Goal: Communication & Community: Answer question/provide support

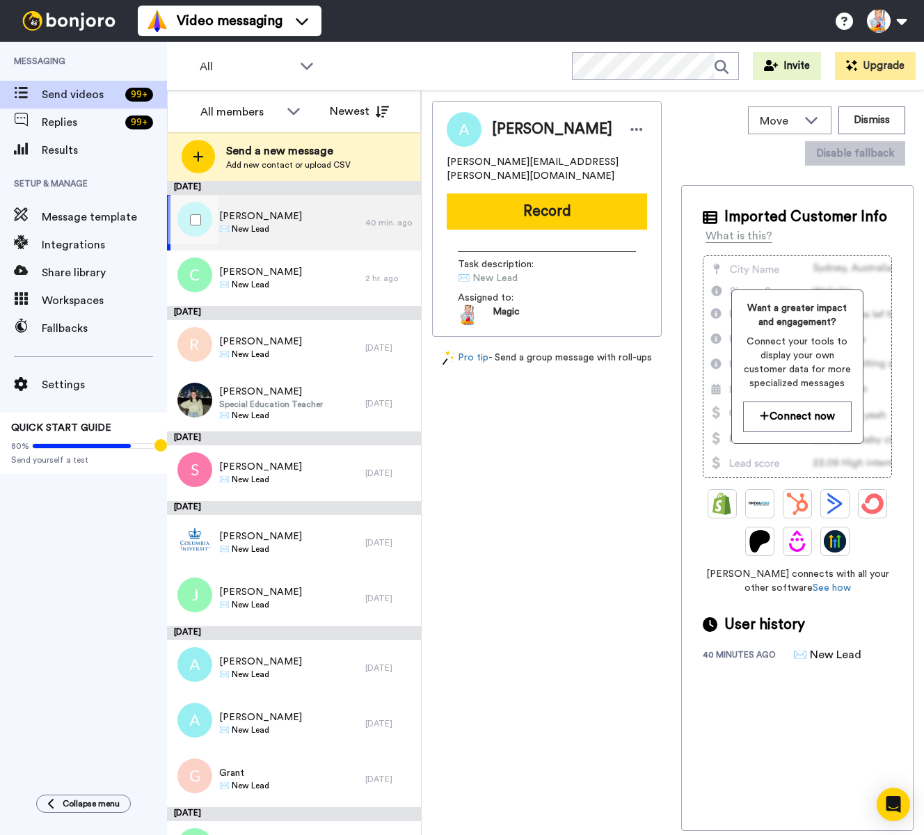
click at [349, 224] on div "[PERSON_NAME] ✉️ New Lead" at bounding box center [266, 223] width 198 height 56
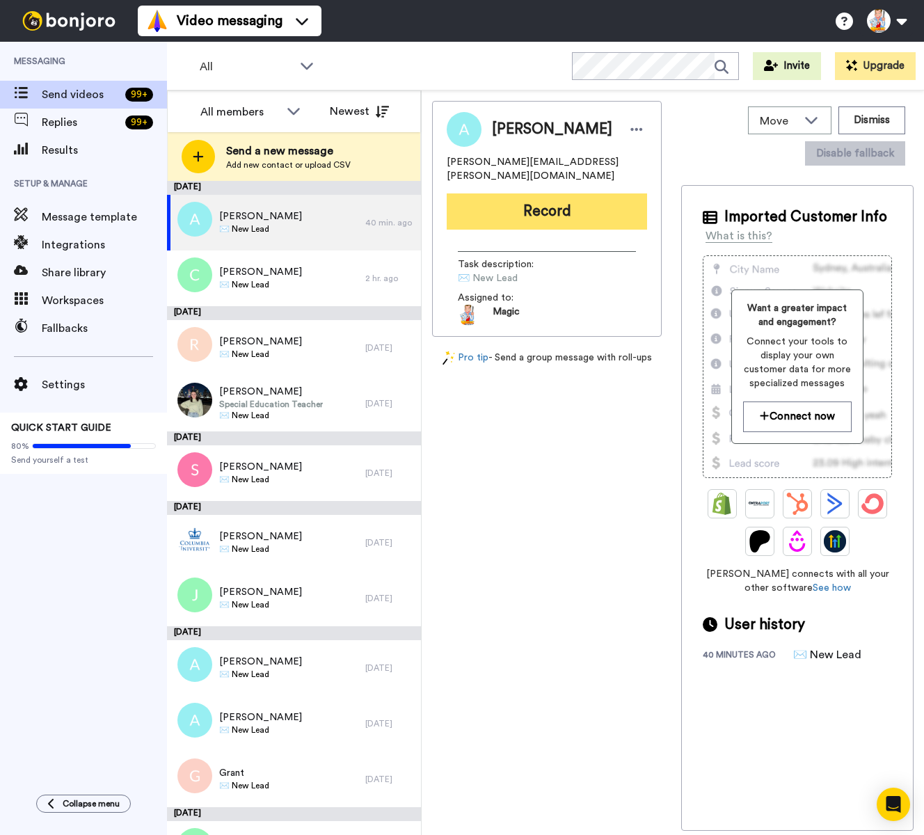
click at [546, 198] on button "Record" at bounding box center [547, 211] width 200 height 36
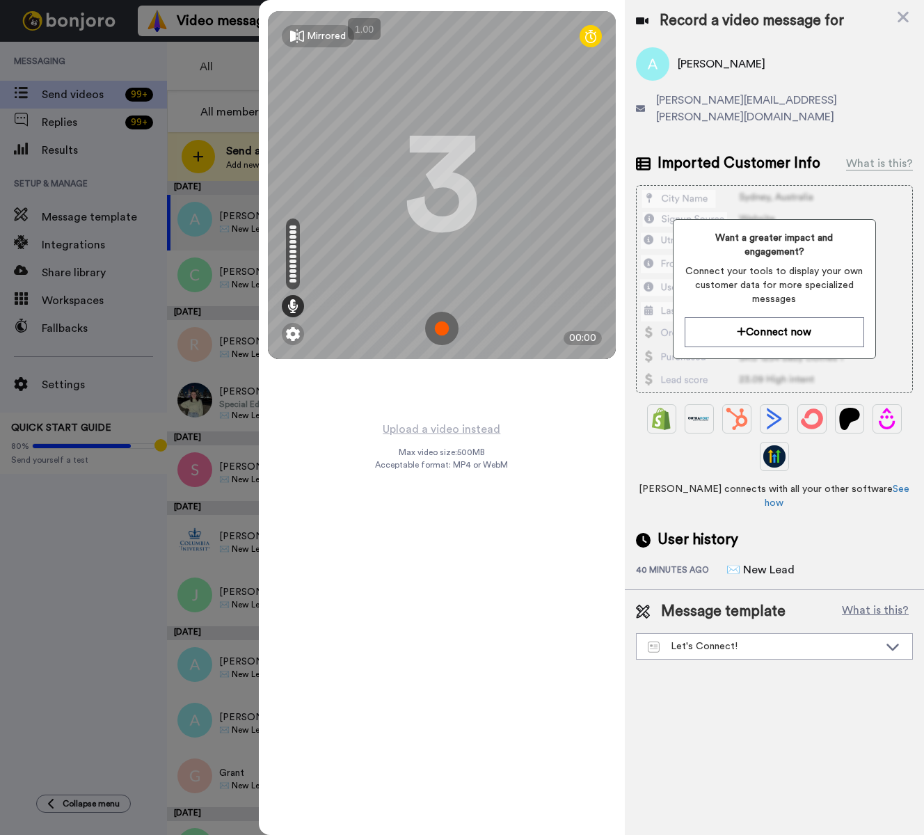
click at [443, 329] on img at bounding box center [441, 328] width 33 height 33
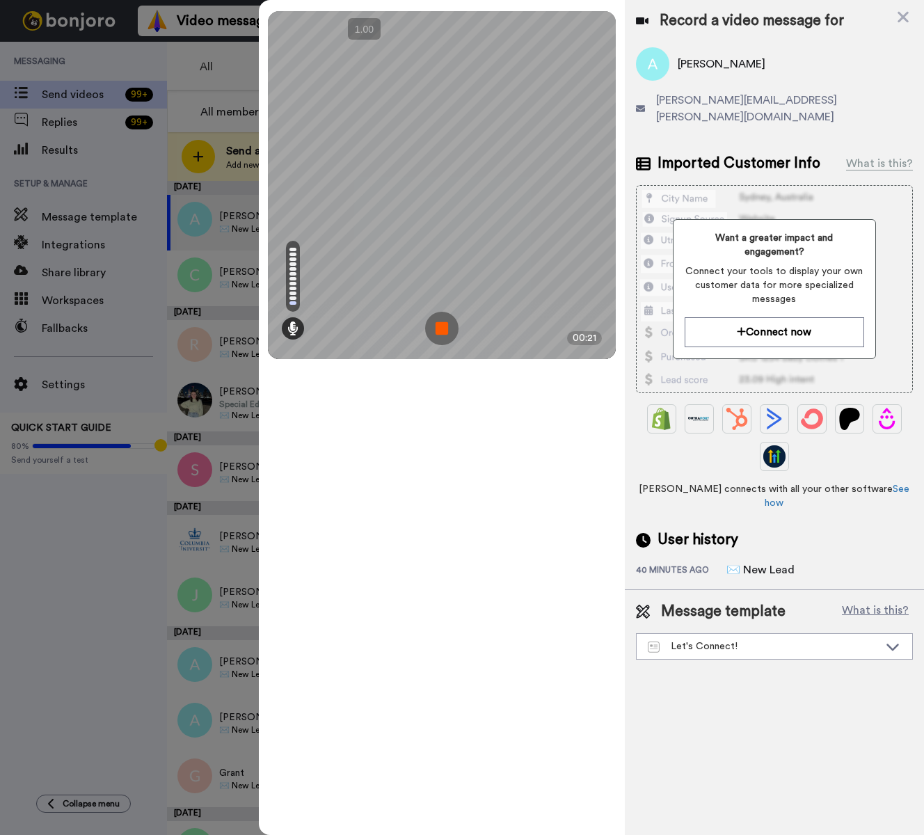
click at [443, 329] on img at bounding box center [441, 328] width 33 height 33
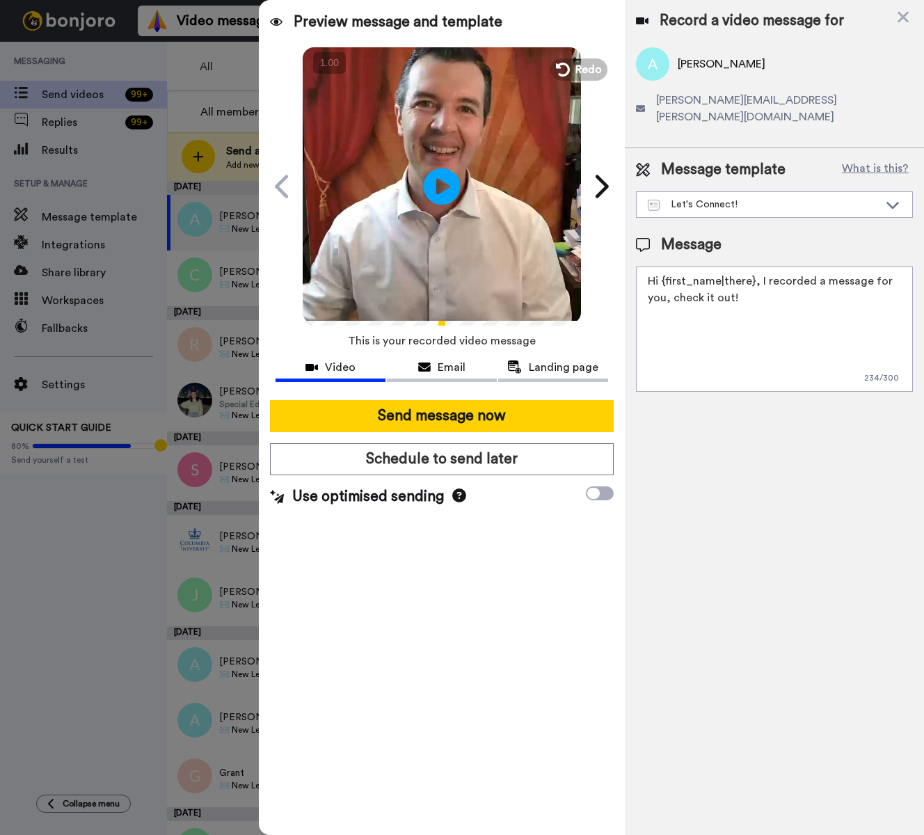
click at [439, 187] on icon "Play/Pause" at bounding box center [442, 186] width 37 height 66
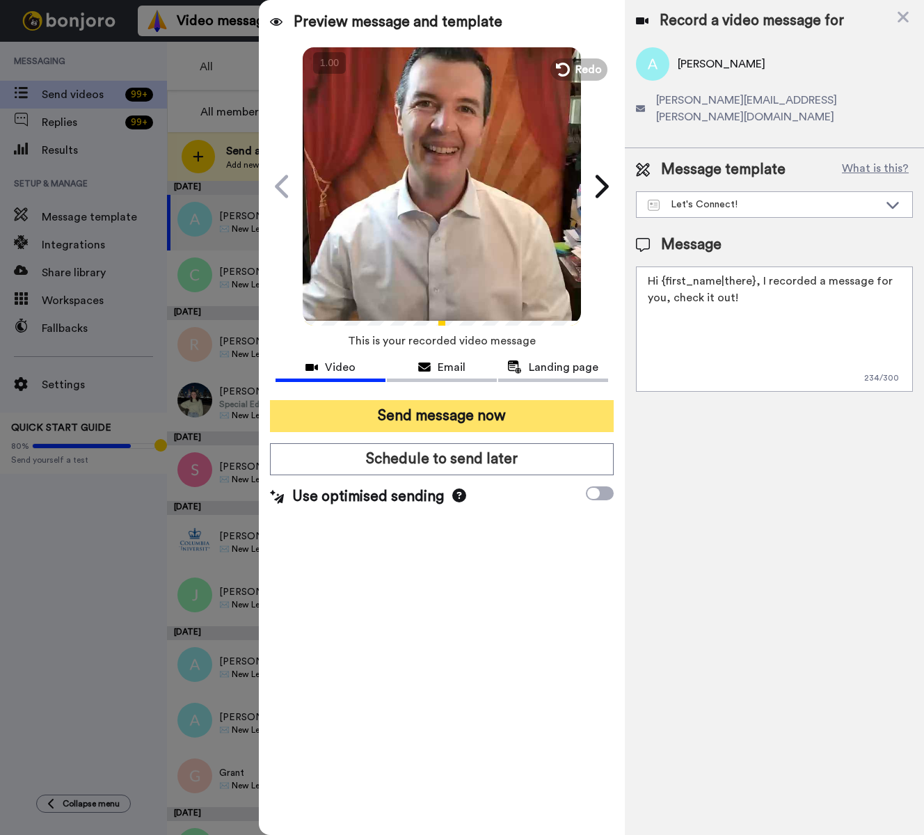
click at [507, 408] on button "Send message now" at bounding box center [442, 416] width 344 height 32
